Goal: Information Seeking & Learning: Learn about a topic

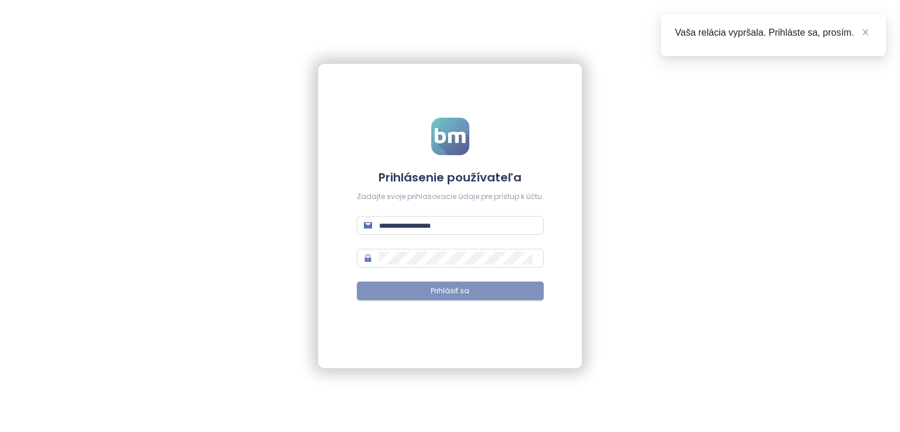
type input "**********"
click at [493, 289] on button "Prihlásiť sa" at bounding box center [450, 291] width 187 height 19
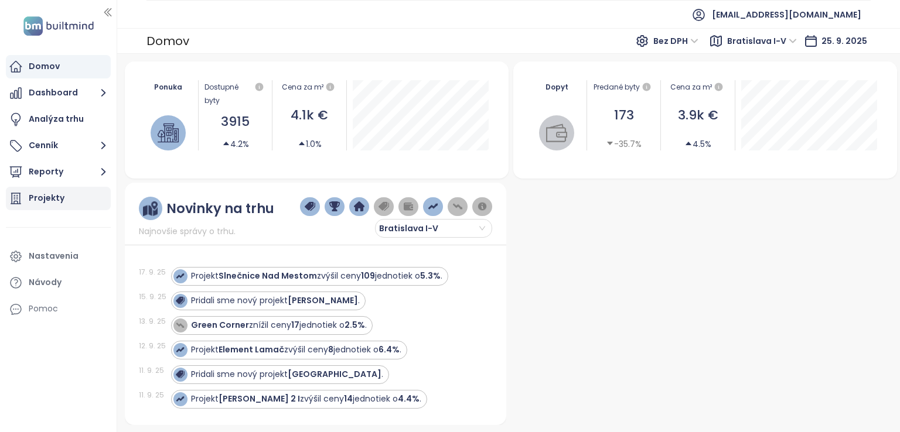
click at [67, 200] on div "Projekty" at bounding box center [58, 198] width 105 height 23
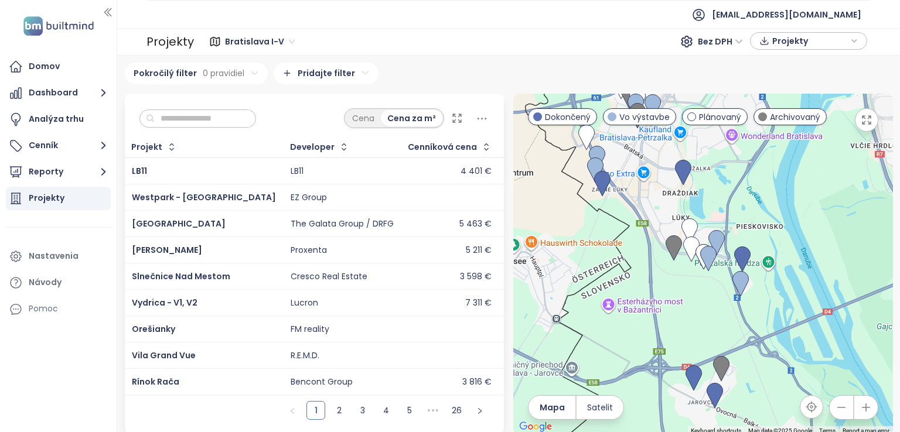
drag, startPoint x: 670, startPoint y: 251, endPoint x: 651, endPoint y: 317, distance: 68.8
click at [655, 323] on div at bounding box center [703, 264] width 380 height 341
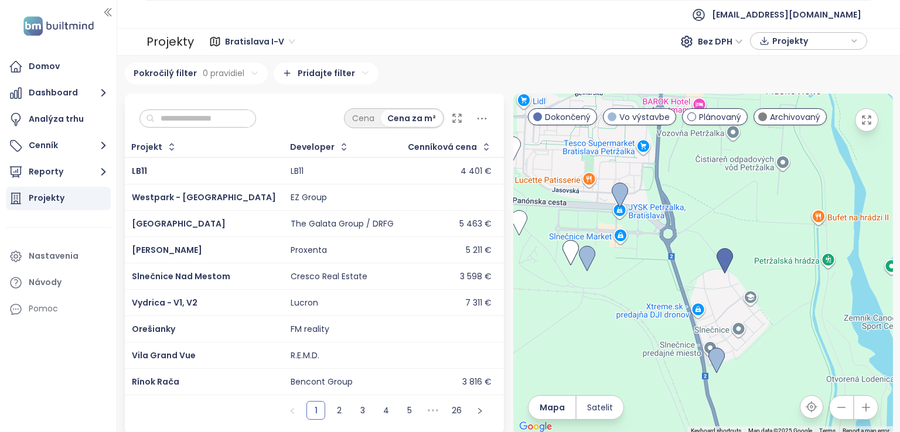
drag, startPoint x: 716, startPoint y: 288, endPoint x: 515, endPoint y: 291, distance: 200.9
click at [515, 291] on div at bounding box center [703, 264] width 380 height 341
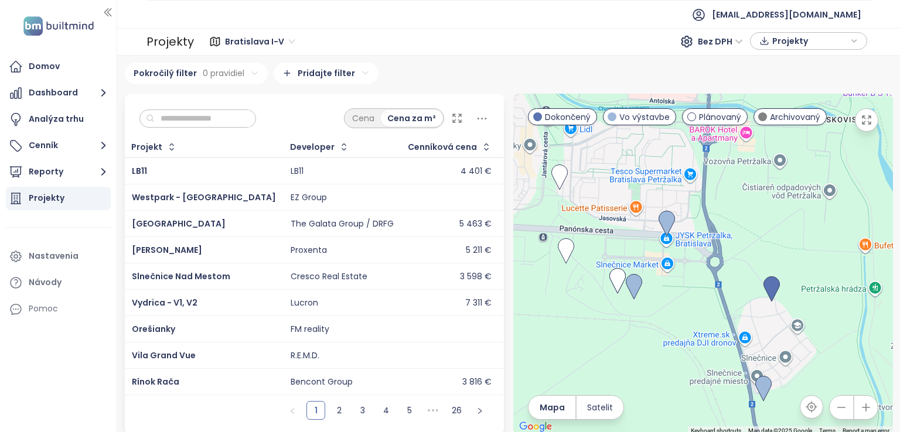
drag, startPoint x: 626, startPoint y: 293, endPoint x: 682, endPoint y: 330, distance: 66.8
click at [682, 330] on div at bounding box center [703, 264] width 380 height 341
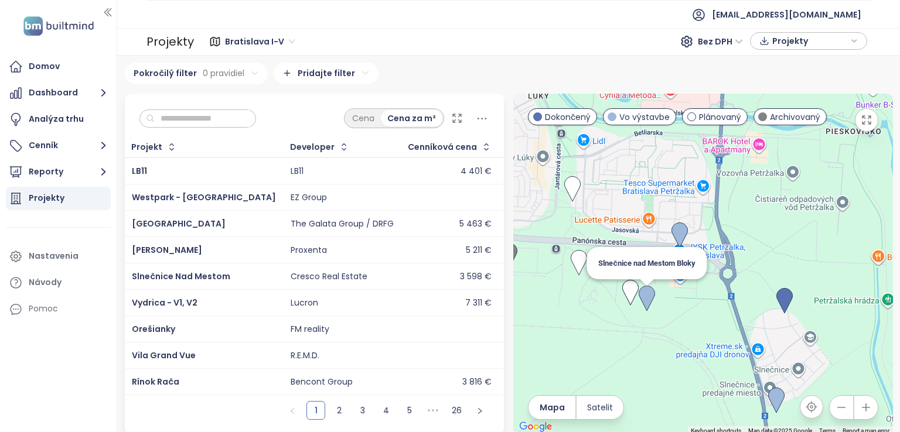
click at [638, 304] on img at bounding box center [646, 299] width 16 height 26
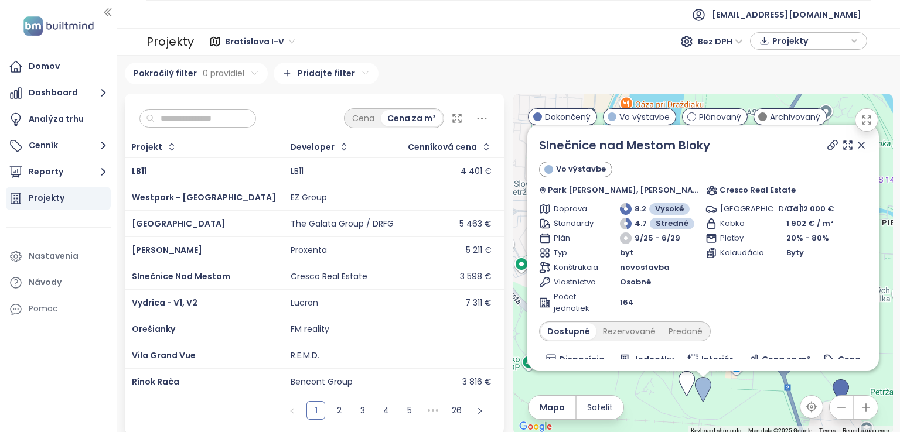
click at [855, 151] on icon at bounding box center [861, 145] width 12 height 12
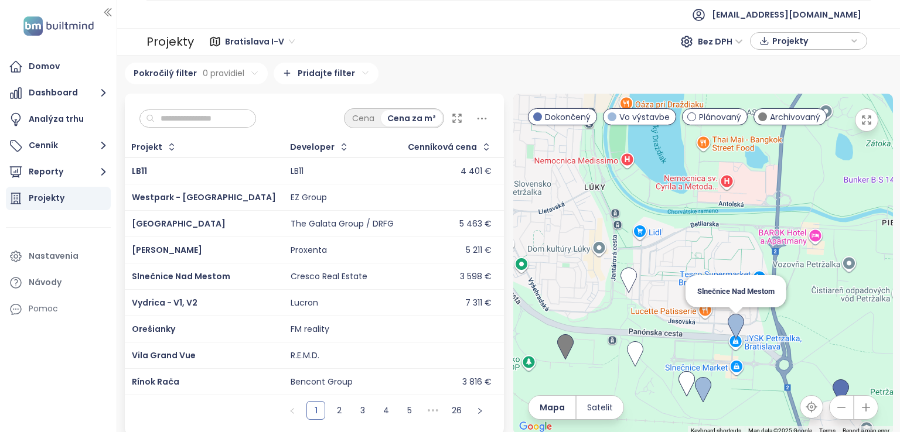
click at [732, 326] on img at bounding box center [735, 327] width 16 height 26
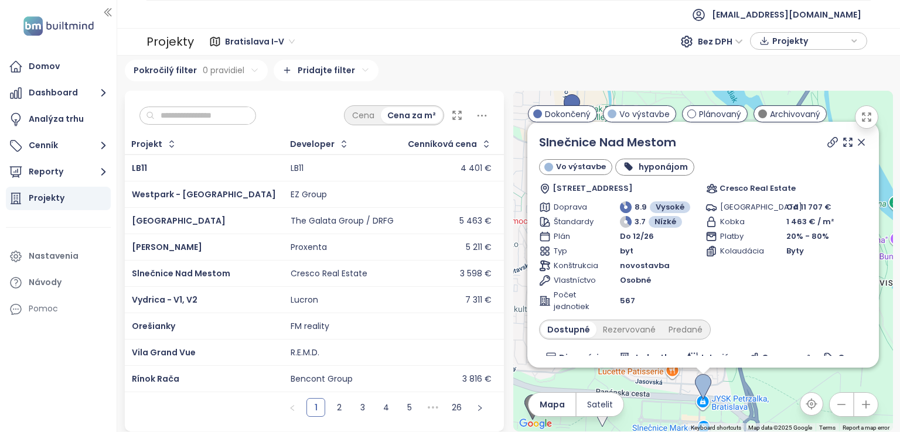
click at [855, 141] on icon at bounding box center [861, 142] width 12 height 12
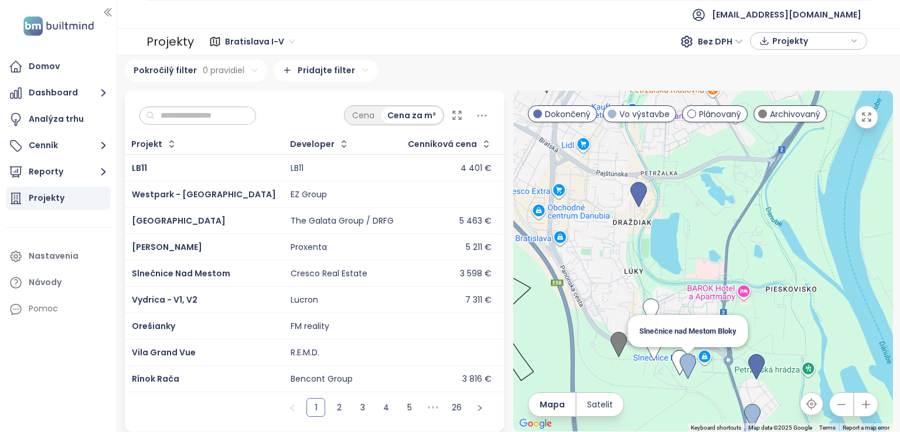
click at [682, 366] on img at bounding box center [687, 367] width 16 height 26
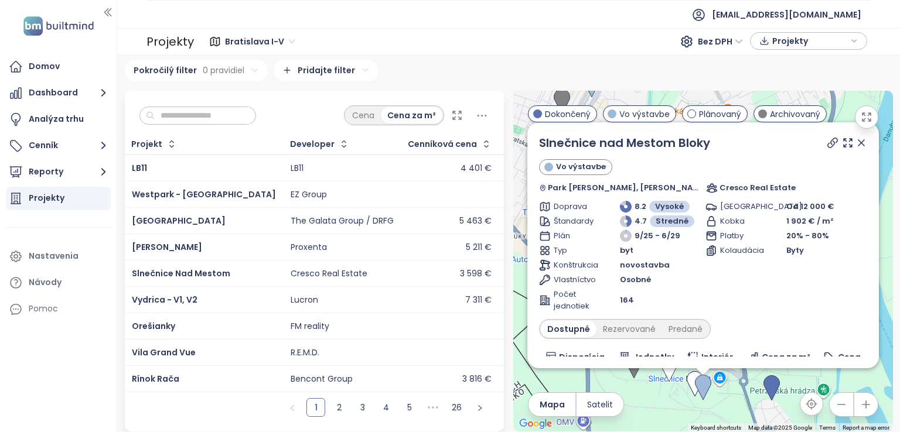
click at [858, 140] on icon at bounding box center [861, 143] width 6 height 6
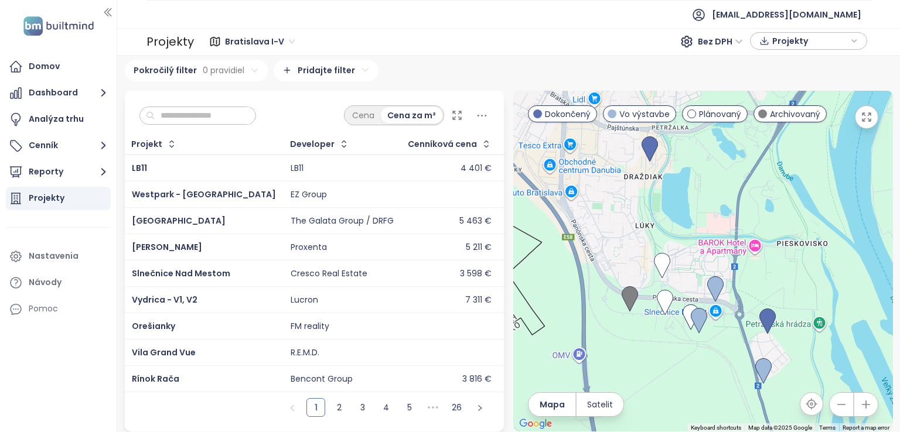
drag, startPoint x: 777, startPoint y: 326, endPoint x: 757, endPoint y: 211, distance: 116.0
click at [757, 211] on div "To navigate, press the arrow keys." at bounding box center [703, 261] width 380 height 341
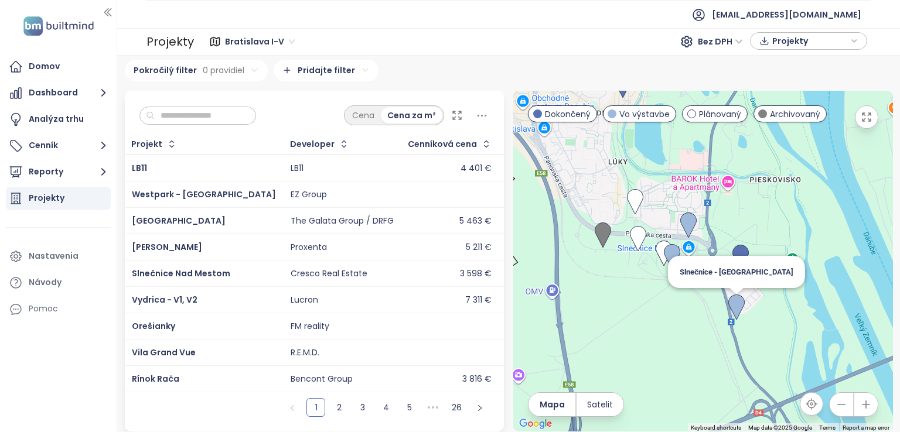
click at [729, 299] on img at bounding box center [736, 308] width 16 height 26
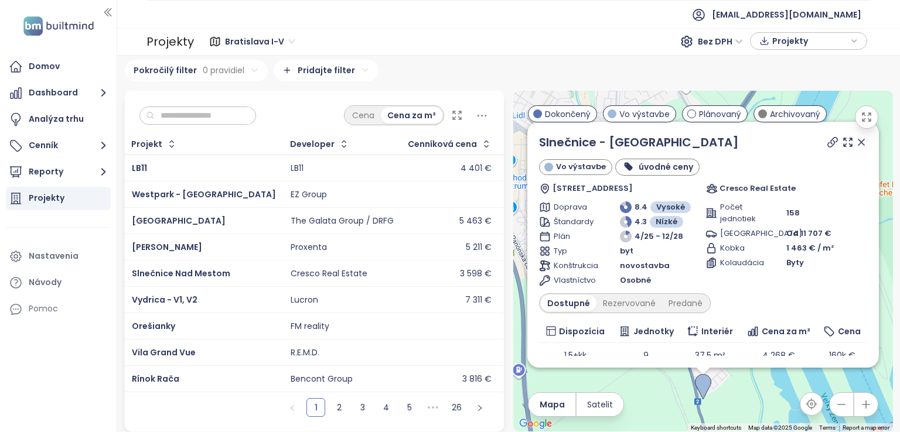
click at [855, 140] on icon at bounding box center [861, 142] width 12 height 12
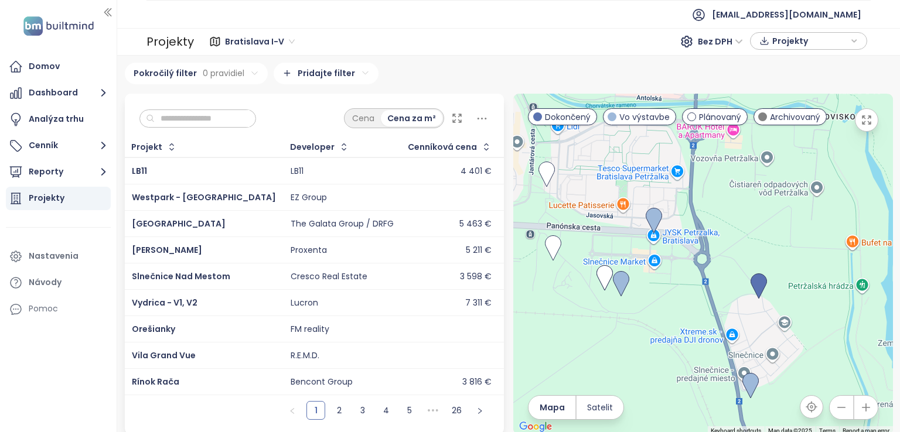
drag, startPoint x: 644, startPoint y: 310, endPoint x: 628, endPoint y: 245, distance: 67.5
click at [628, 245] on div at bounding box center [703, 264] width 380 height 341
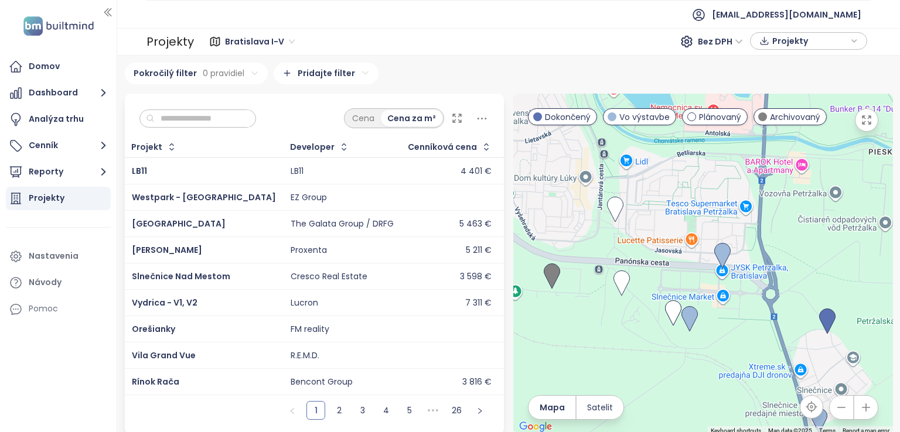
drag, startPoint x: 666, startPoint y: 261, endPoint x: 739, endPoint y: 312, distance: 88.4
click at [739, 312] on div at bounding box center [703, 264] width 380 height 341
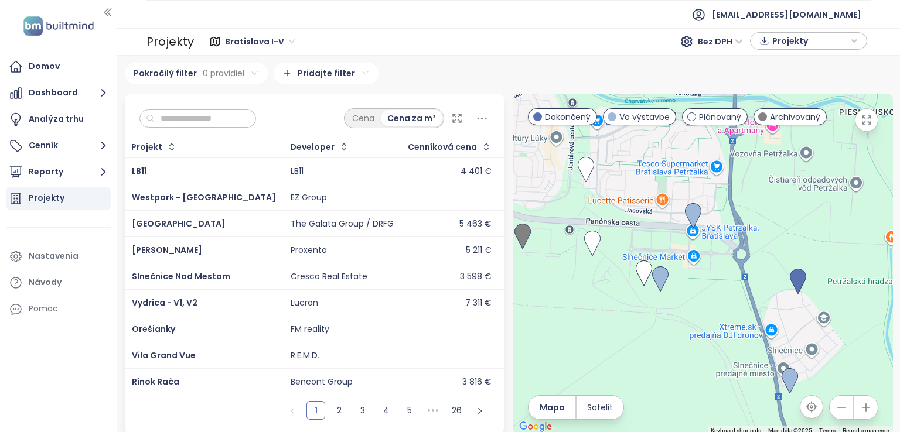
drag, startPoint x: 664, startPoint y: 294, endPoint x: 630, endPoint y: 245, distance: 59.0
click at [630, 245] on div at bounding box center [703, 264] width 380 height 341
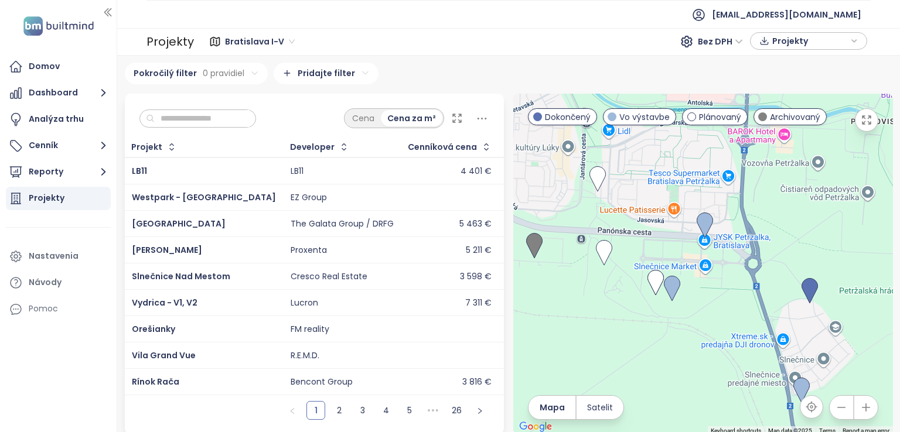
drag, startPoint x: 722, startPoint y: 251, endPoint x: 740, endPoint y: 271, distance: 27.4
click at [740, 271] on div at bounding box center [703, 264] width 380 height 341
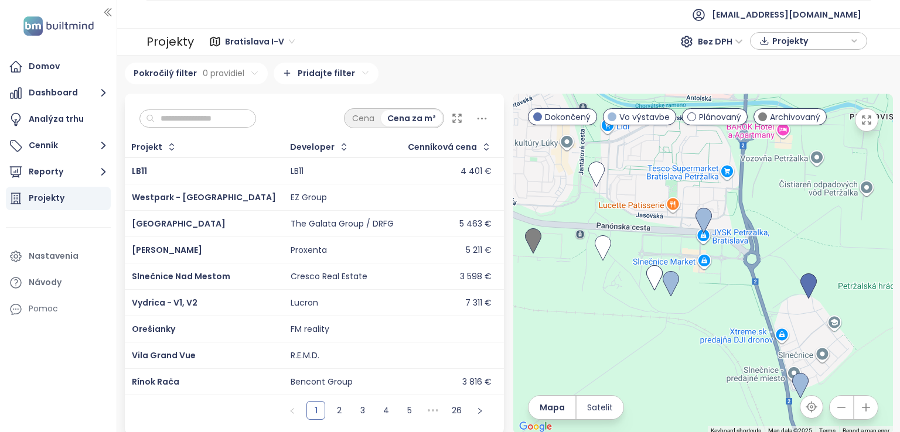
click at [574, 271] on div at bounding box center [703, 264] width 380 height 341
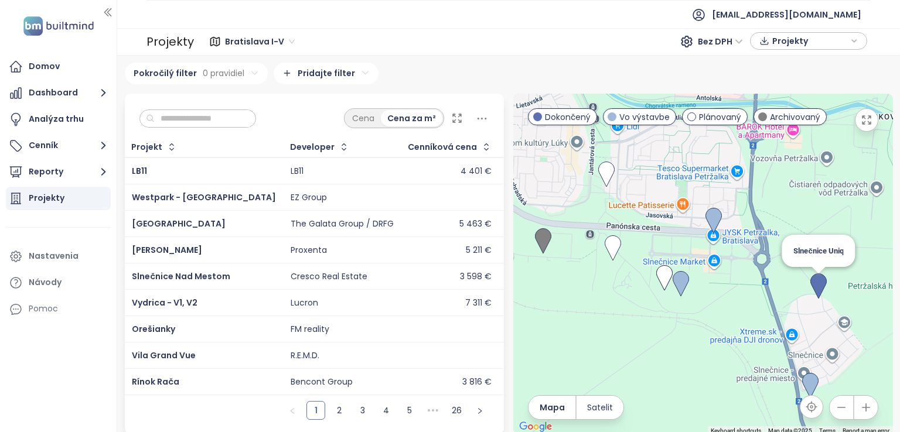
click at [810, 289] on img at bounding box center [818, 287] width 16 height 26
